Goal: Information Seeking & Learning: Learn about a topic

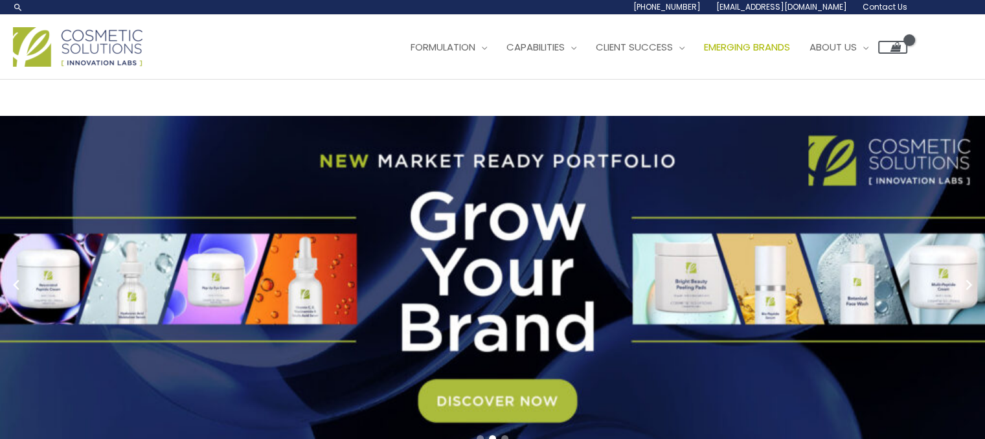
click at [790, 47] on span "Emerging Brands" at bounding box center [747, 47] width 86 height 14
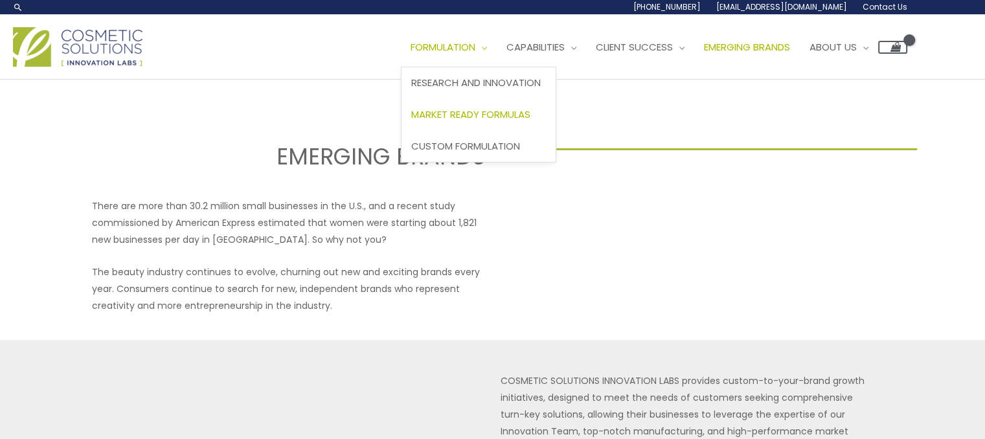
click at [501, 113] on span "Market Ready Formulas" at bounding box center [470, 115] width 119 height 14
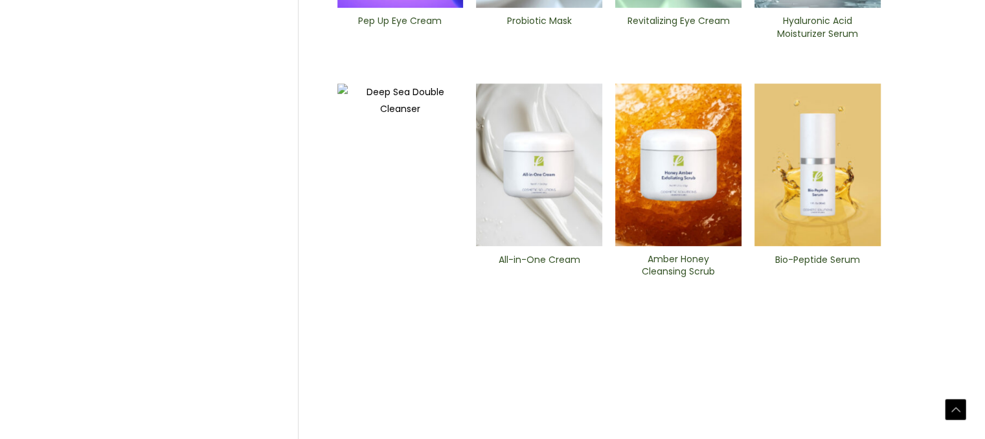
scroll to position [589, 0]
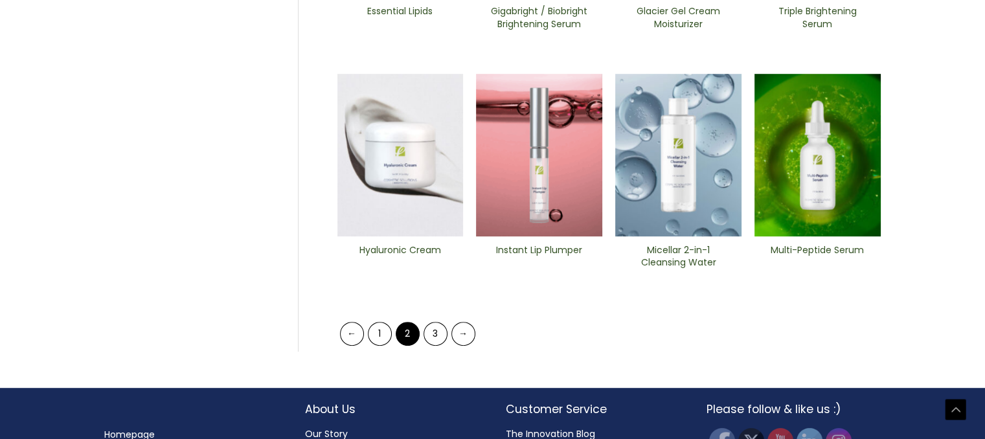
scroll to position [598, 0]
